Goal: Task Accomplishment & Management: Manage account settings

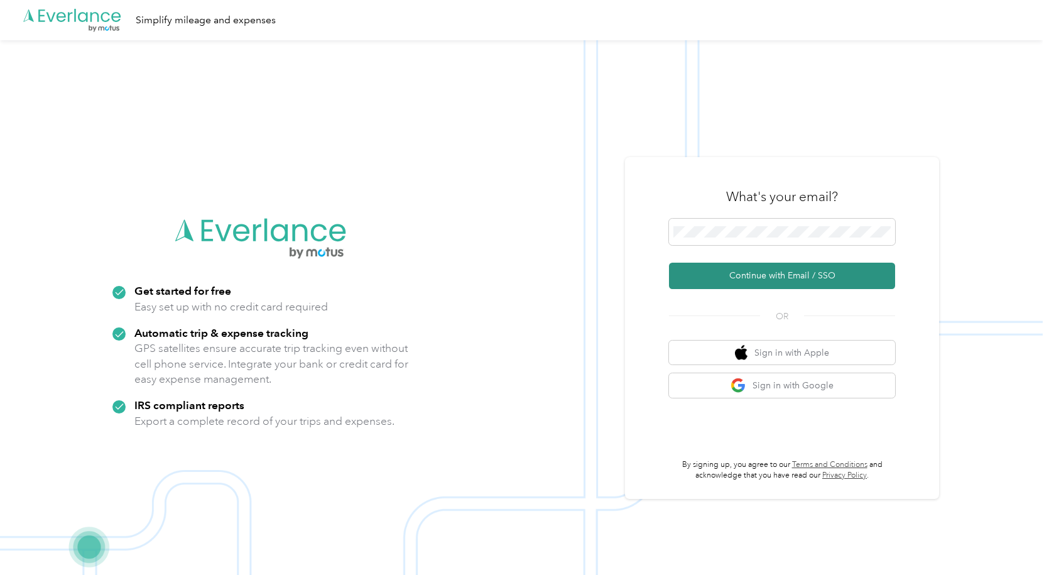
click at [755, 274] on button "Continue with Email / SSO" at bounding box center [782, 275] width 226 height 26
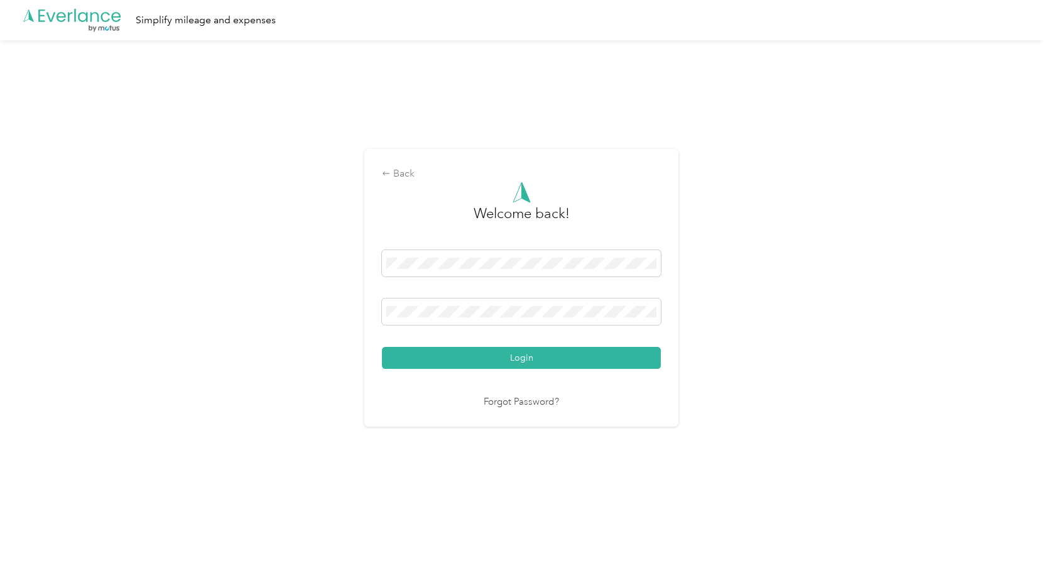
click at [485, 362] on button "Login" at bounding box center [521, 358] width 279 height 22
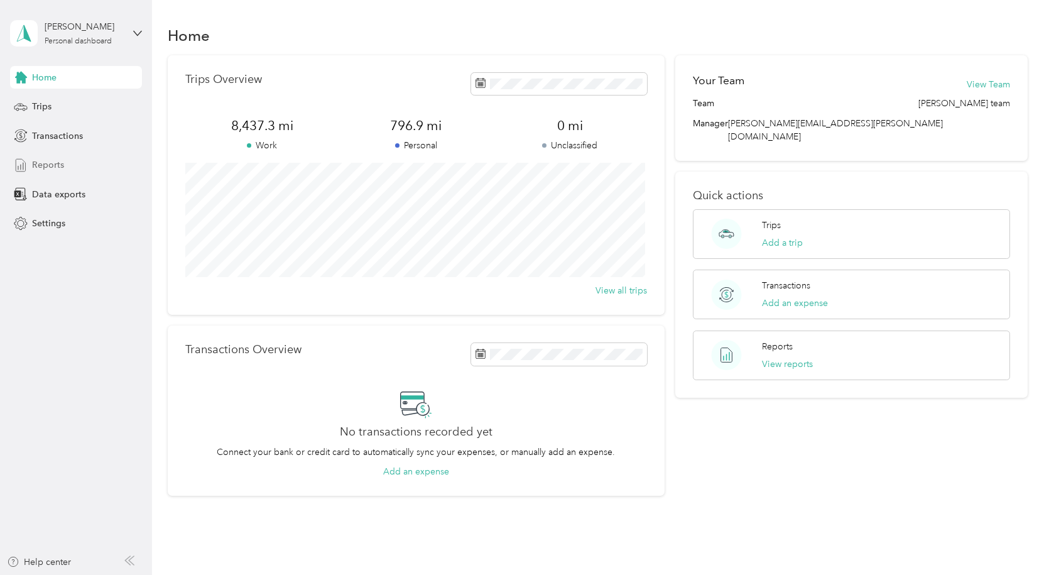
click at [48, 163] on span "Reports" at bounding box center [48, 164] width 32 height 13
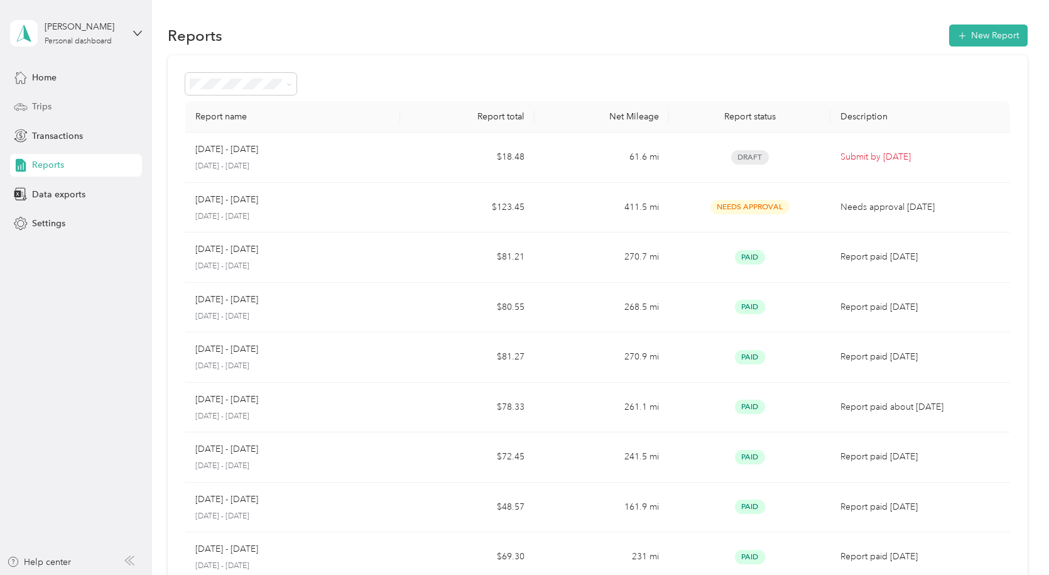
click at [35, 102] on span "Trips" at bounding box center [41, 106] width 19 height 13
